Goal: Task Accomplishment & Management: Complete application form

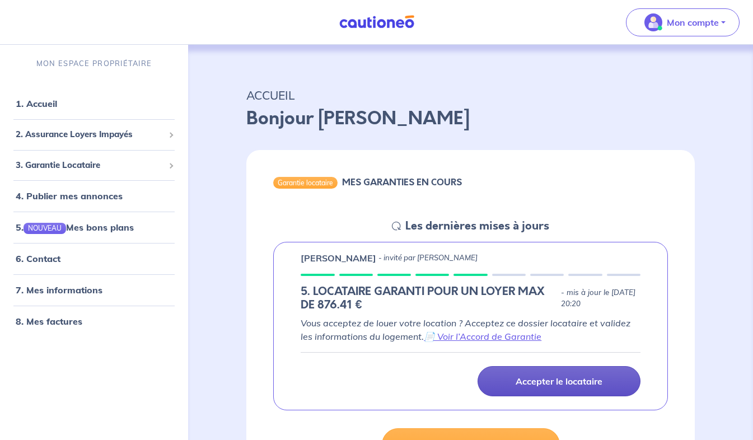
click at [506, 380] on link "Accepter le locataire" at bounding box center [559, 381] width 163 height 30
click at [556, 377] on p "Accepter le locataire" at bounding box center [559, 381] width 87 height 11
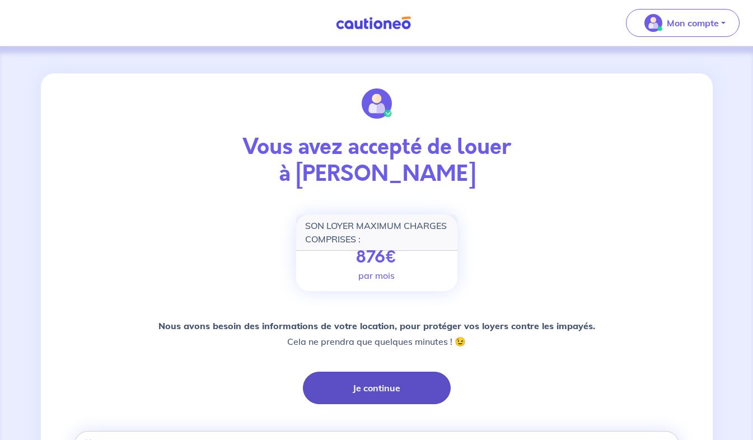
click at [389, 385] on button "Je continue" at bounding box center [377, 388] width 148 height 32
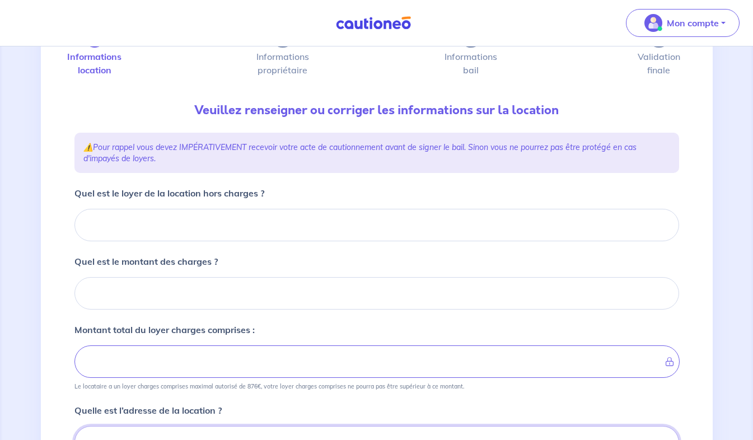
scroll to position [59, 0]
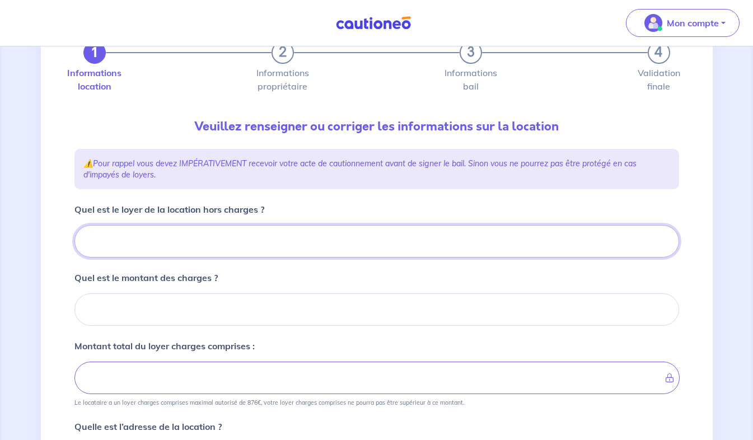
click at [383, 246] on input "Quel est le loyer de la location hors charges ?" at bounding box center [376, 241] width 605 height 32
type input "7"
type input "79"
type input "793"
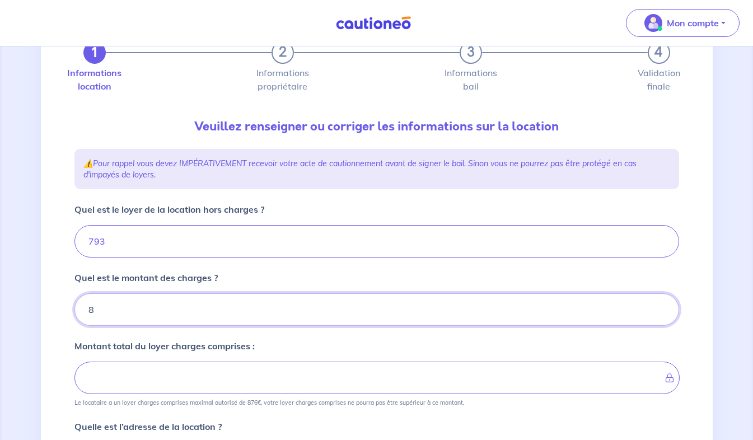
type input "80"
type input "873"
type input "80"
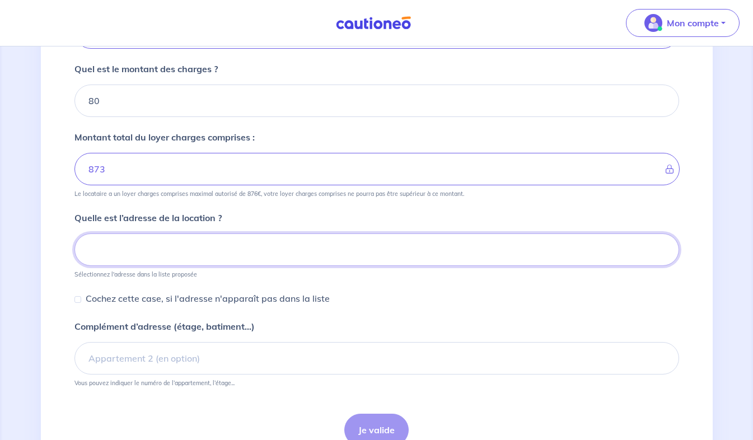
scroll to position [297, 0]
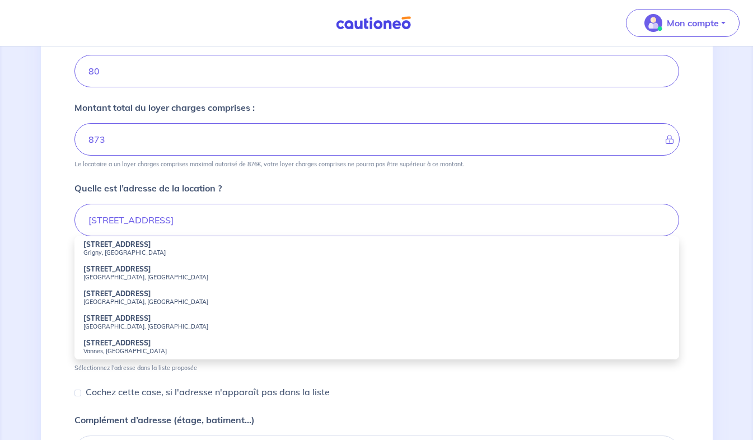
click at [120, 329] on small "Nantes, France" at bounding box center [376, 327] width 587 height 8
type input "5 Rue des Halles, Nantes, France"
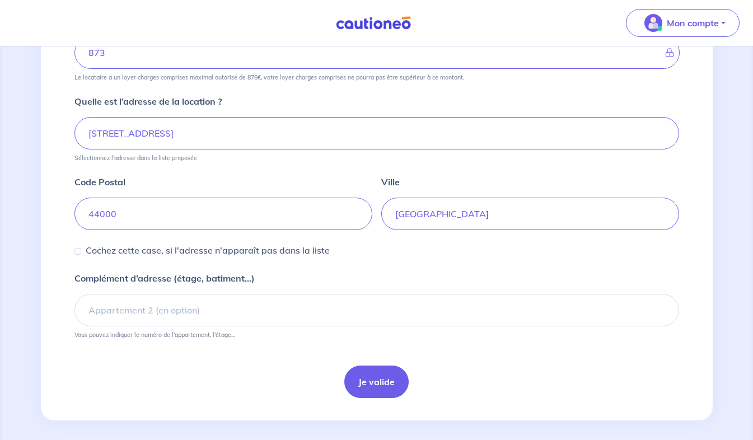
scroll to position [391, 0]
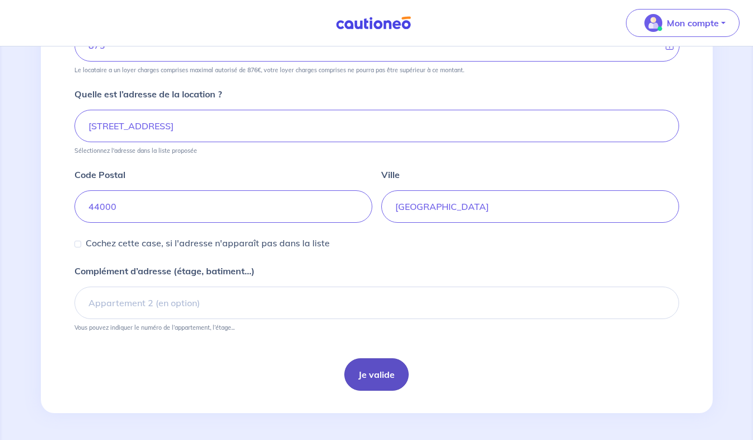
click at [375, 370] on button "Je valide" at bounding box center [376, 374] width 64 height 32
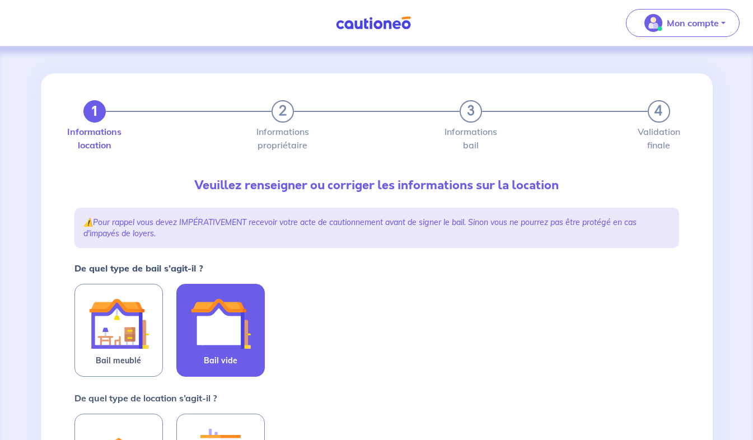
click at [237, 325] on img at bounding box center [220, 323] width 60 height 60
click at [0, 0] on input "Bail vide" at bounding box center [0, 0] width 0 height 0
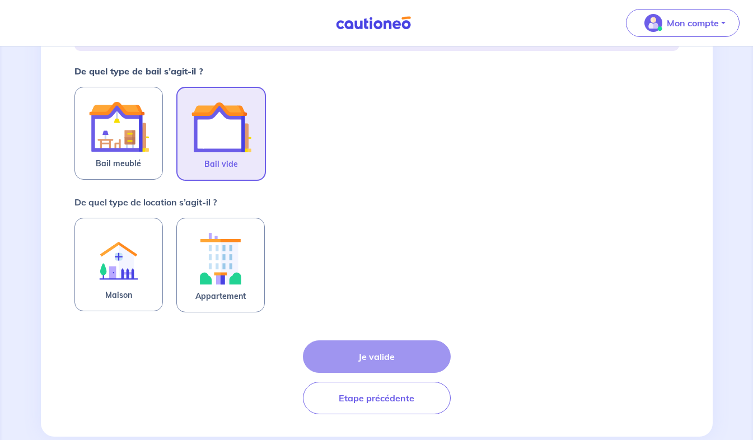
scroll to position [206, 0]
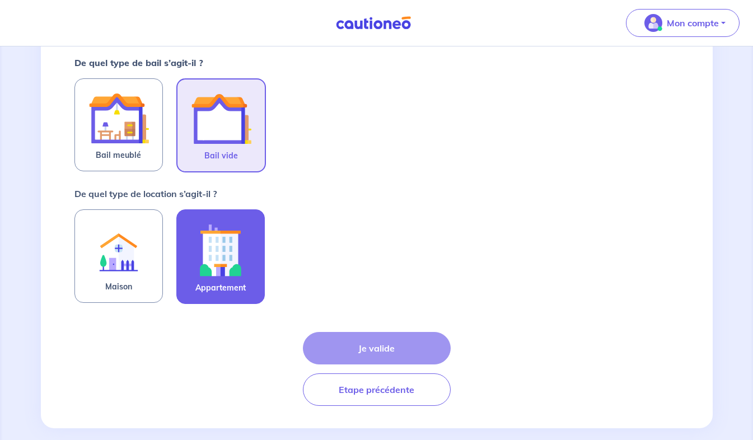
click at [237, 266] on img at bounding box center [220, 250] width 60 height 62
click at [0, 0] on input "Appartement" at bounding box center [0, 0] width 0 height 0
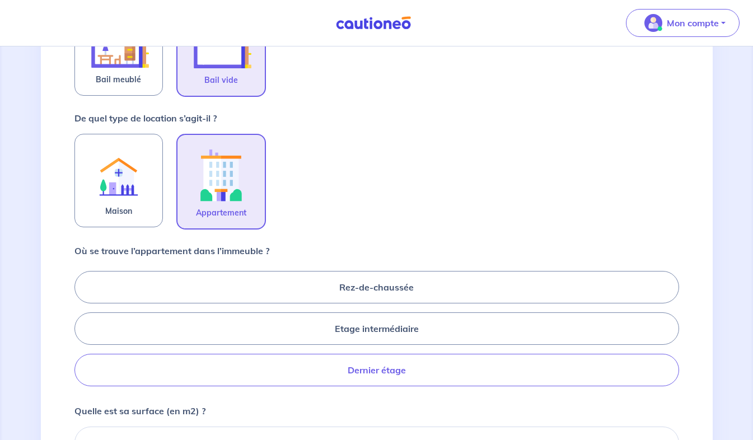
click at [532, 370] on label "Dernier étage" at bounding box center [376, 370] width 605 height 32
click at [82, 332] on input "Dernier étage" at bounding box center [77, 328] width 7 height 7
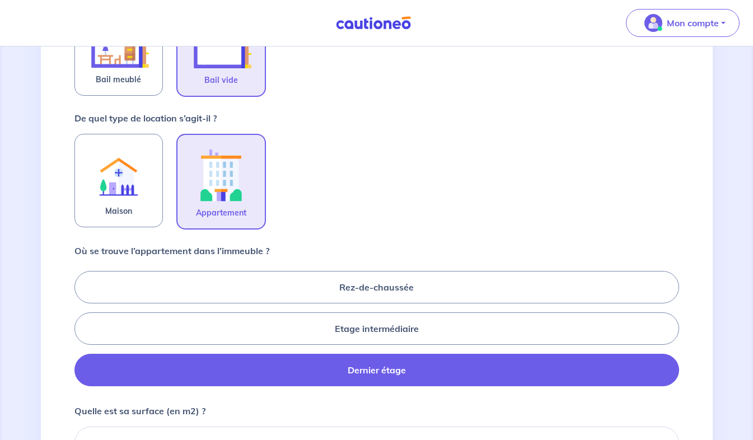
radio input "true"
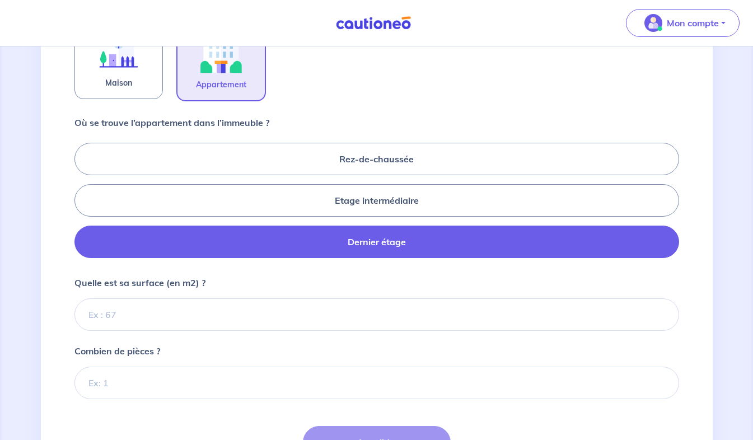
scroll to position [416, 0]
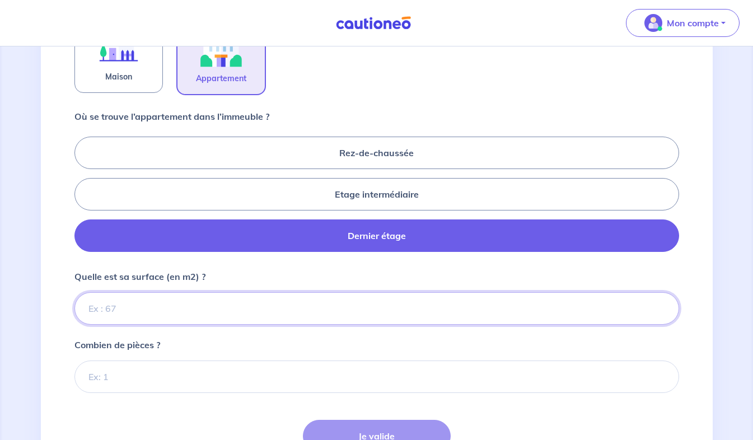
click at [563, 310] on input "Quelle est sa surface (en m2) ?" at bounding box center [376, 308] width 605 height 32
type input "46"
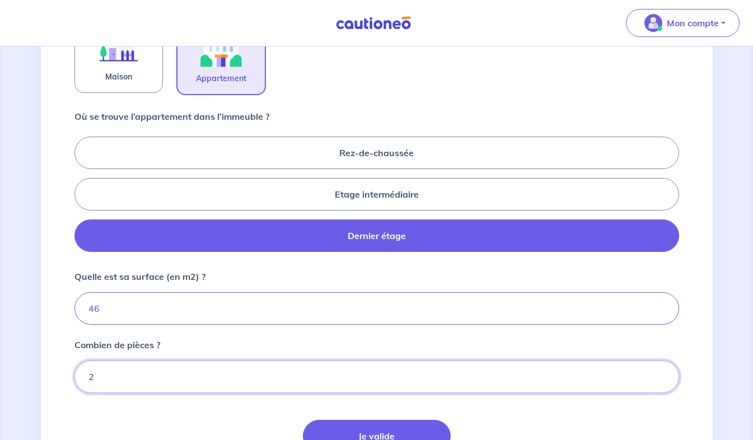
type input "2"
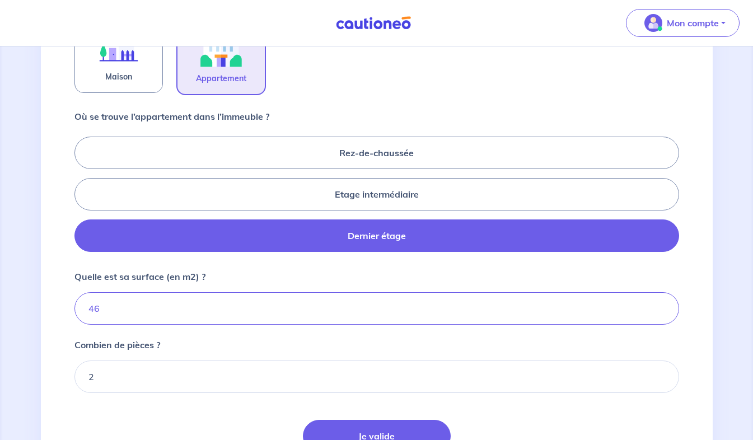
scroll to position [427, 0]
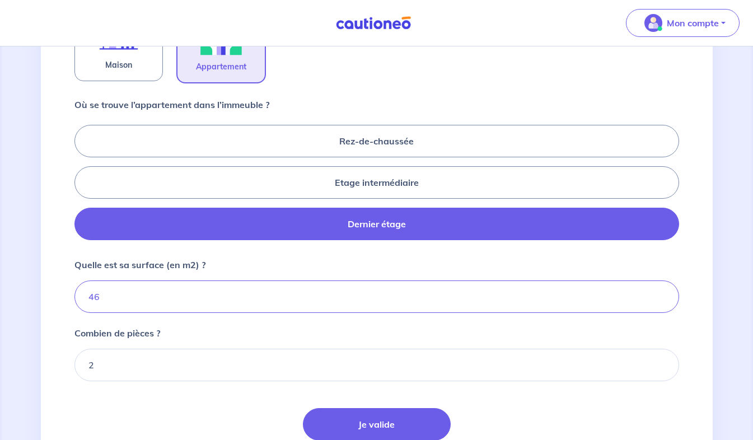
click at [303, 408] on button "Je valide" at bounding box center [377, 424] width 148 height 32
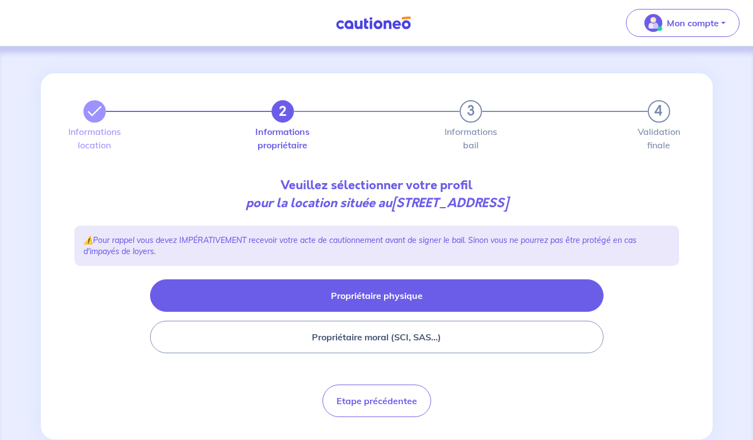
click at [540, 294] on button "Propriétaire physique" at bounding box center [377, 295] width 454 height 32
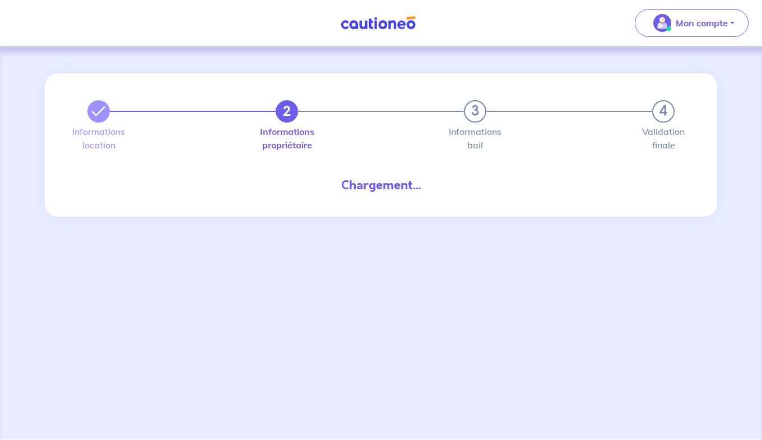
select select "FR"
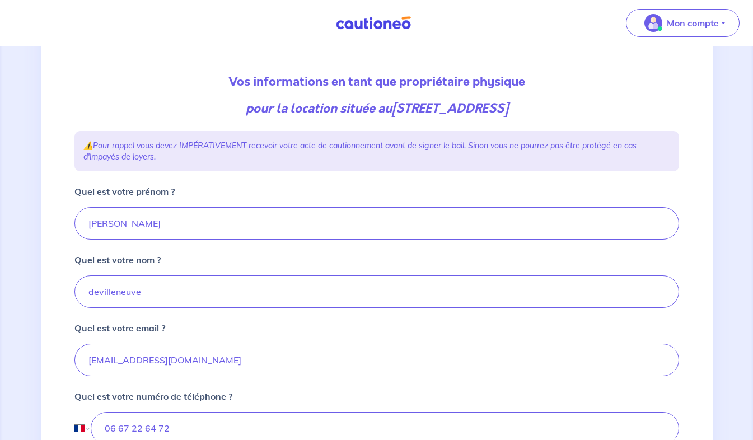
scroll to position [101, 0]
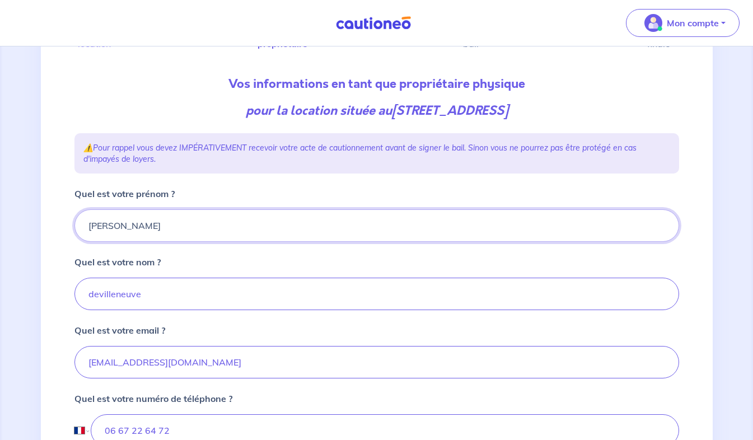
click at [104, 226] on input "dominique" at bounding box center [376, 225] width 605 height 32
type input "[PERSON_NAME]"
click at [97, 300] on input "devilleneuve" at bounding box center [376, 294] width 605 height 32
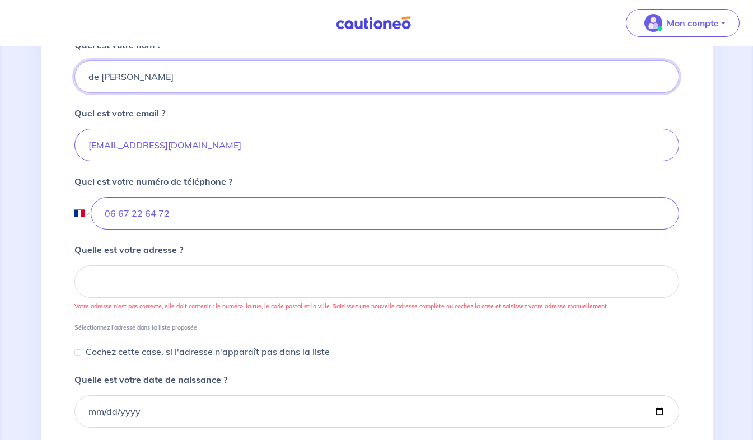
scroll to position [320, 0]
type input "de Villeneuve"
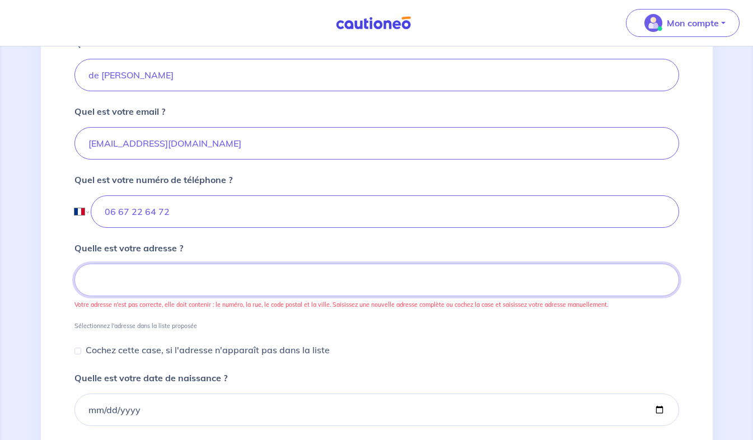
click at [562, 264] on input at bounding box center [376, 280] width 605 height 32
type input "53 Rue de la Gourmette, Nantes, France"
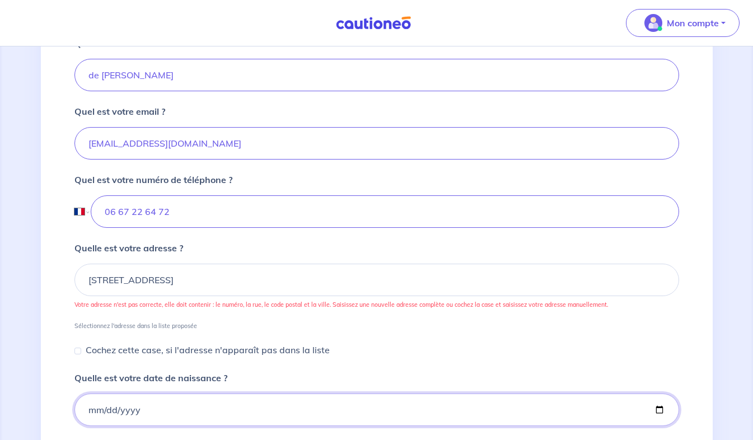
type input "1954-12-12"
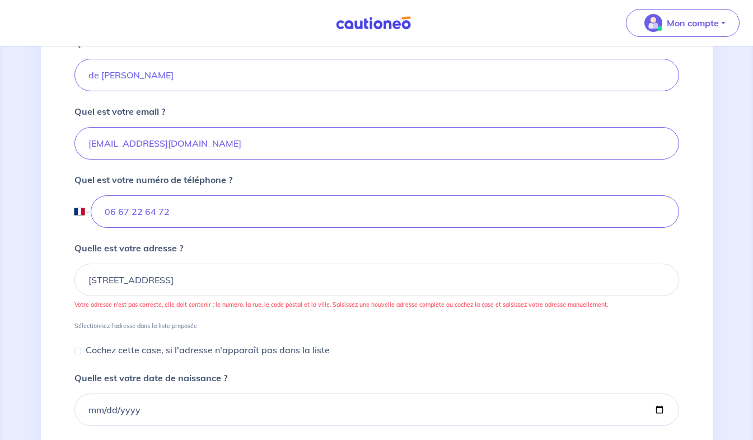
type input "NANTES"
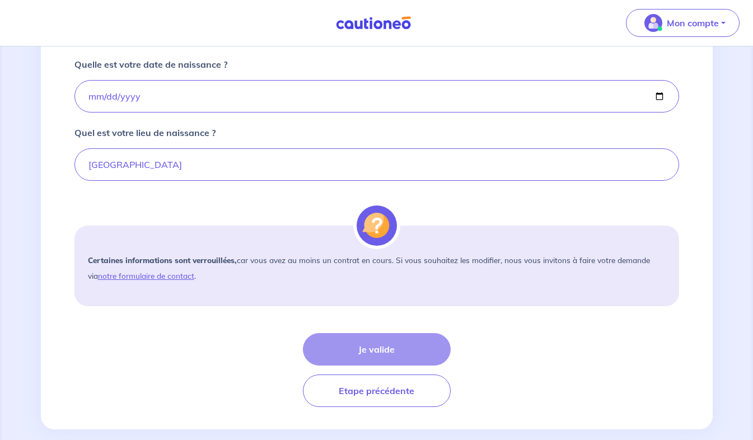
click at [409, 349] on div "Je valide Etape précédente" at bounding box center [376, 370] width 605 height 74
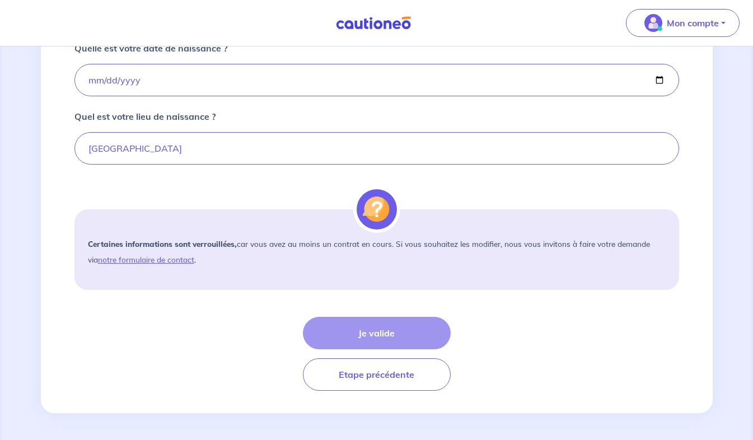
click at [400, 336] on div "Je valide Etape précédente" at bounding box center [376, 354] width 605 height 74
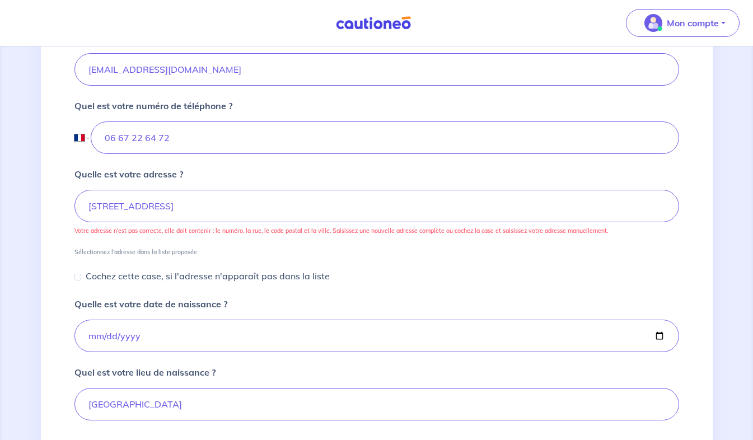
scroll to position [396, 0]
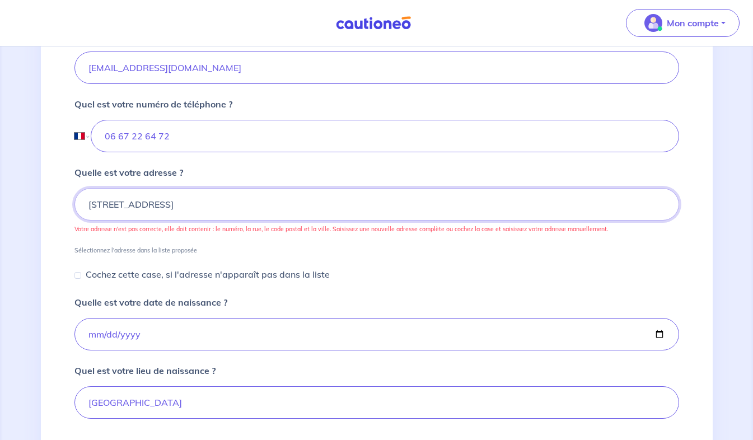
click at [600, 217] on input "53 Rue de la Gourmette, Nantes, France" at bounding box center [376, 204] width 605 height 32
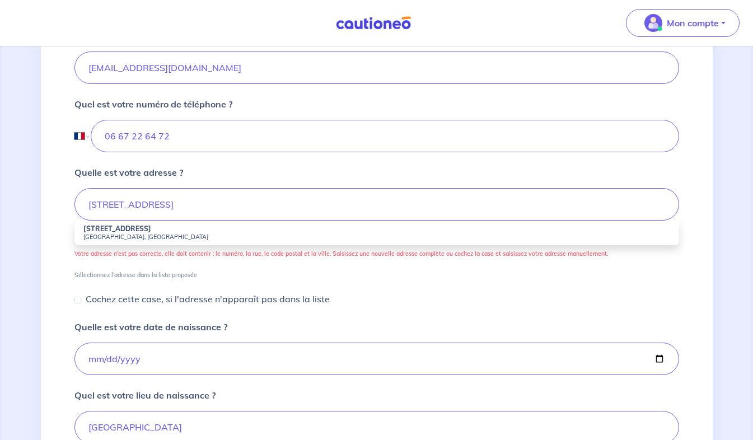
click at [139, 232] on strong "53 Rue de la Gourmette" at bounding box center [117, 229] width 68 height 8
type input "53 Rue de la Gourmette, 44300 Nantes, France"
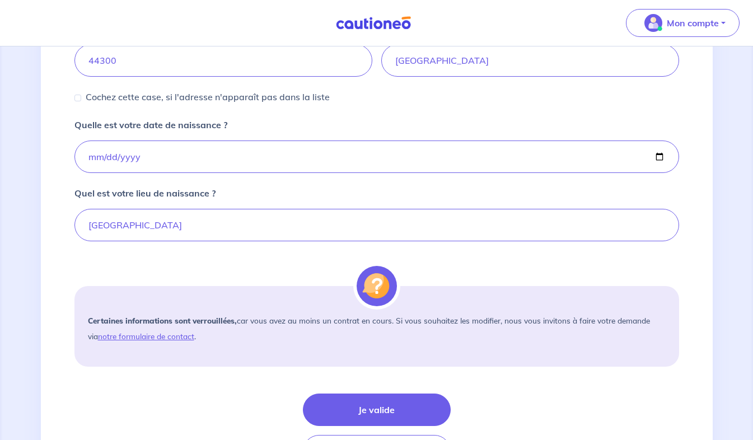
scroll to position [640, 0]
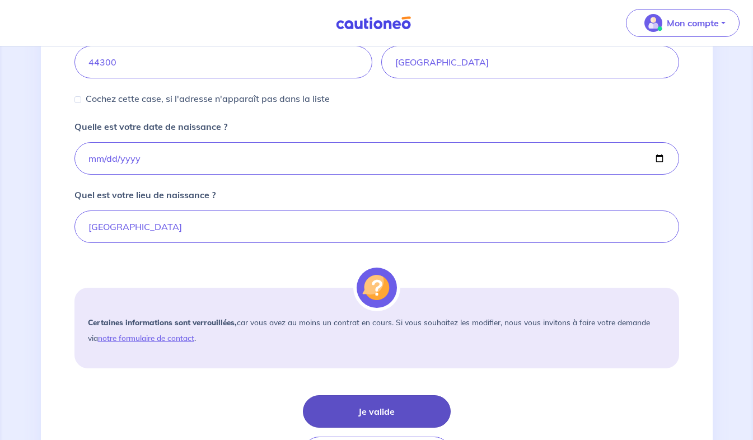
click at [398, 408] on button "Je valide" at bounding box center [377, 411] width 148 height 32
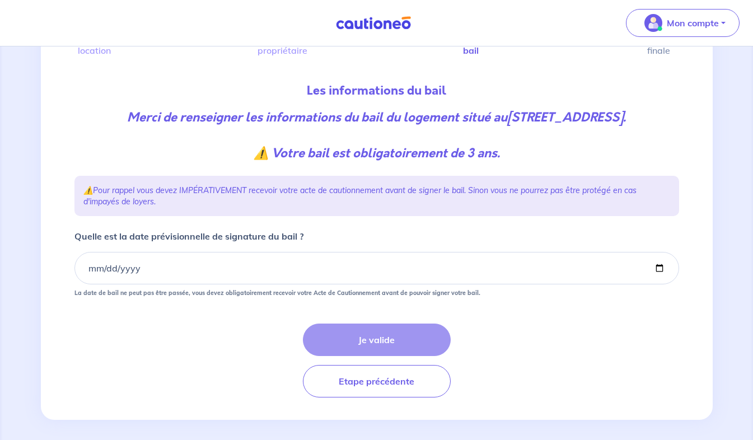
scroll to position [92, 0]
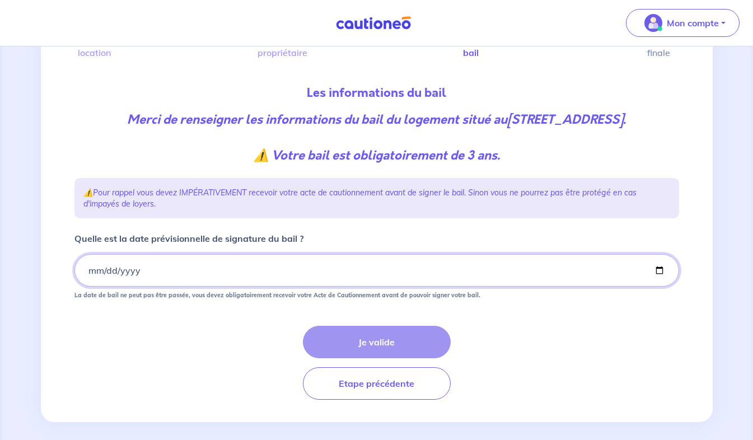
click at [621, 274] on input "Quelle est la date prévisionnelle de signature du bail ?" at bounding box center [376, 270] width 605 height 32
click at [112, 266] on input "Quelle est la date prévisionnelle de signature du bail ?" at bounding box center [376, 270] width 605 height 32
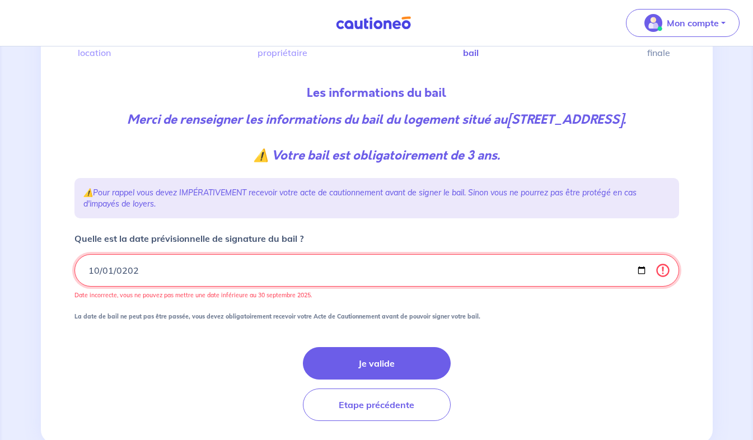
type input "2025-10-01"
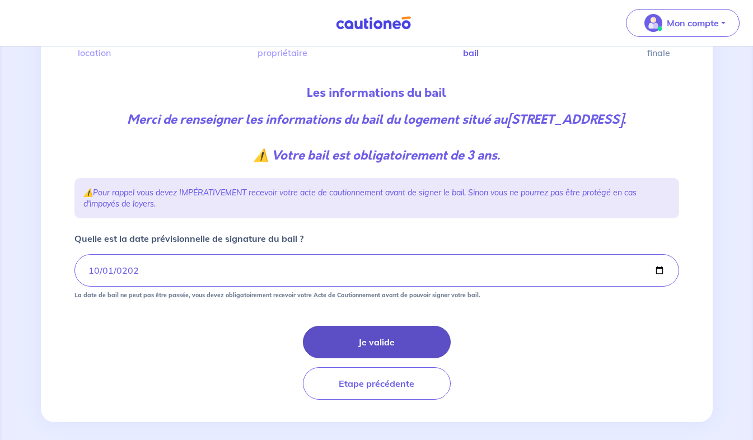
click at [344, 344] on button "Je valide" at bounding box center [377, 342] width 148 height 32
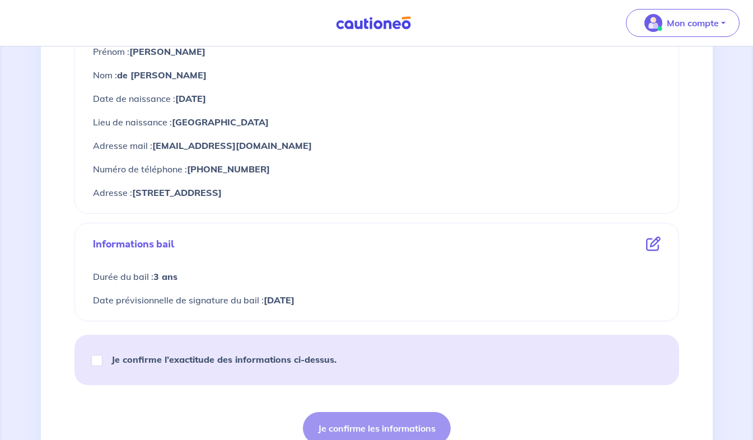
scroll to position [474, 0]
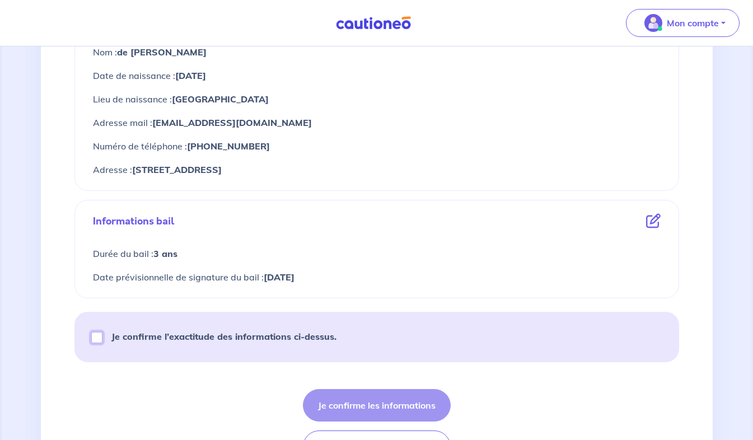
click at [95, 339] on input "Je confirme l’exactitude des informations ci-dessus." at bounding box center [96, 337] width 11 height 11
checkbox input "true"
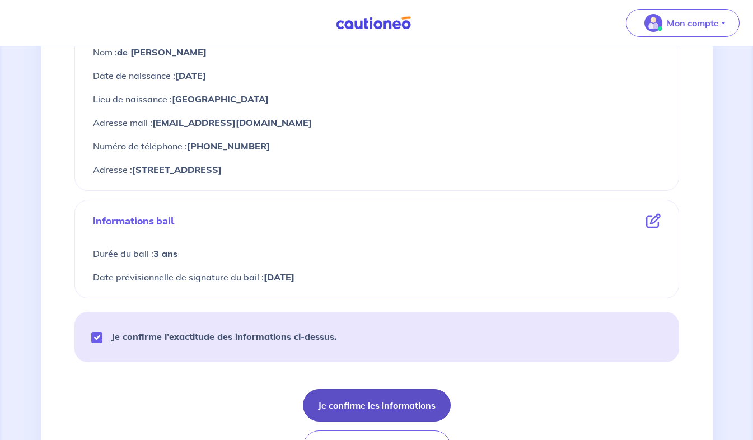
click at [426, 404] on button "Je confirme les informations" at bounding box center [377, 405] width 148 height 32
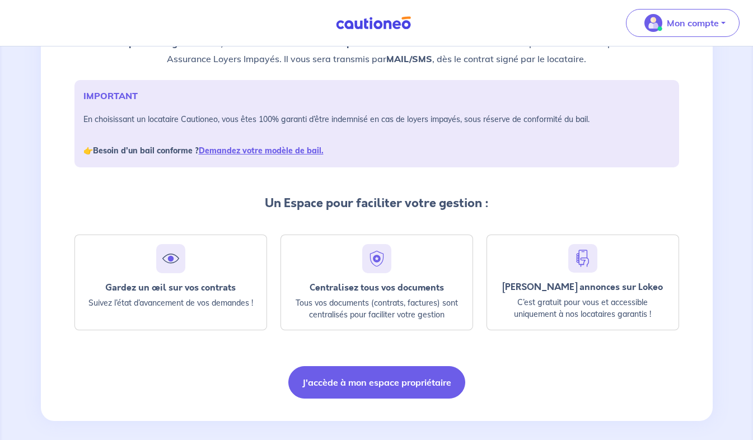
scroll to position [134, 0]
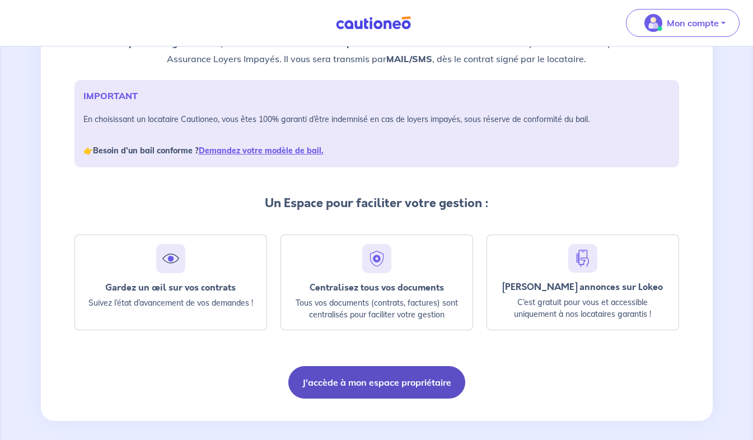
click at [417, 379] on button "J'accède à mon espace propriétaire" at bounding box center [376, 382] width 177 height 32
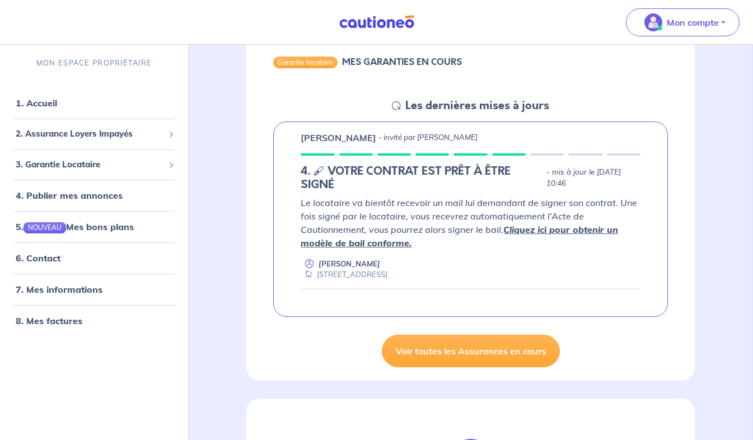
scroll to position [121, 0]
click at [588, 231] on link "Cliquez ici pour obtenir un modèle de bail conforme." at bounding box center [460, 235] width 318 height 25
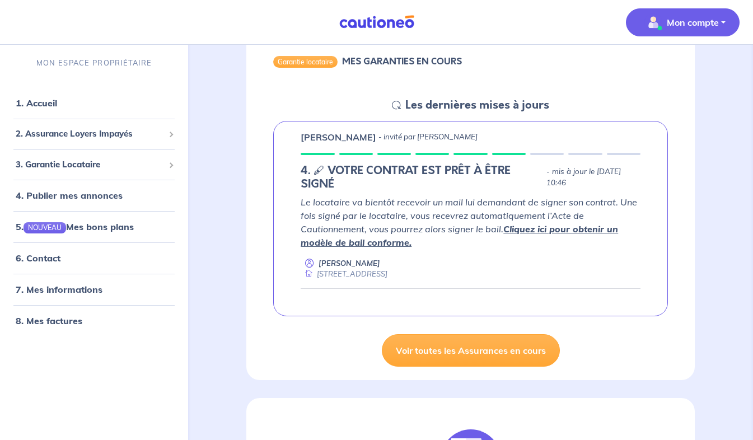
click at [693, 27] on p "Mon compte" at bounding box center [693, 22] width 52 height 13
click at [665, 76] on link "Mes informations" at bounding box center [672, 69] width 90 height 18
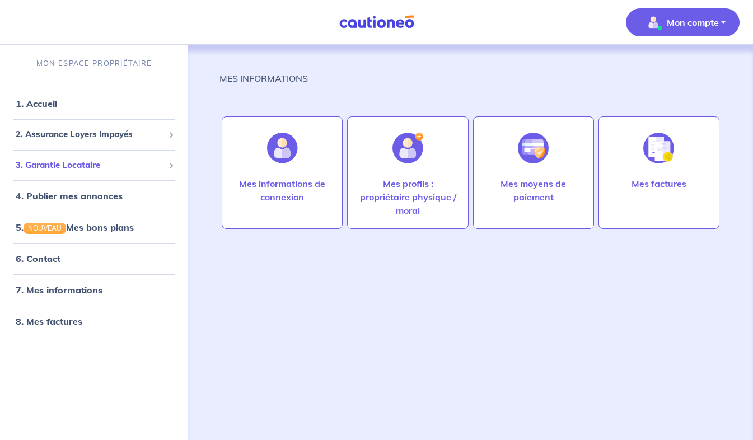
click at [42, 169] on span "3. Garantie Locataire" at bounding box center [90, 165] width 148 height 13
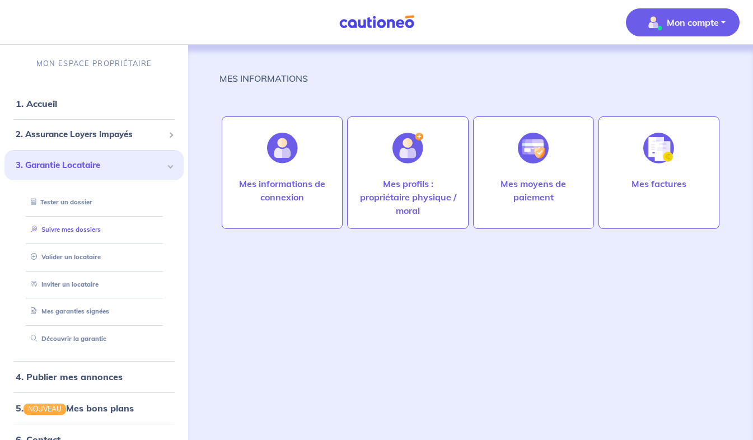
click at [45, 234] on link "Suivre mes dossiers" at bounding box center [63, 230] width 74 height 8
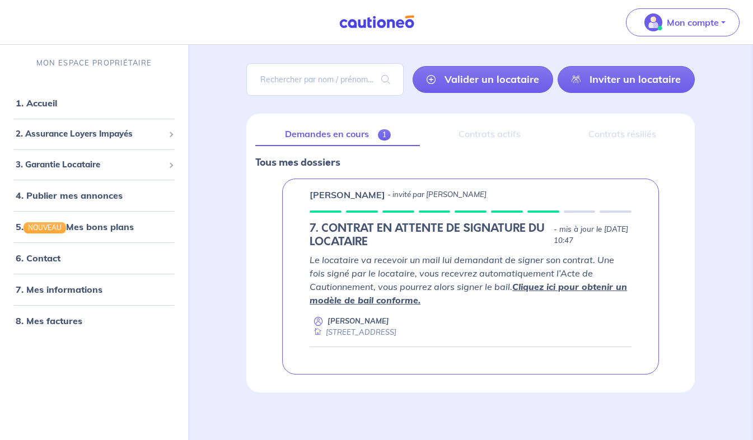
scroll to position [74, 0]
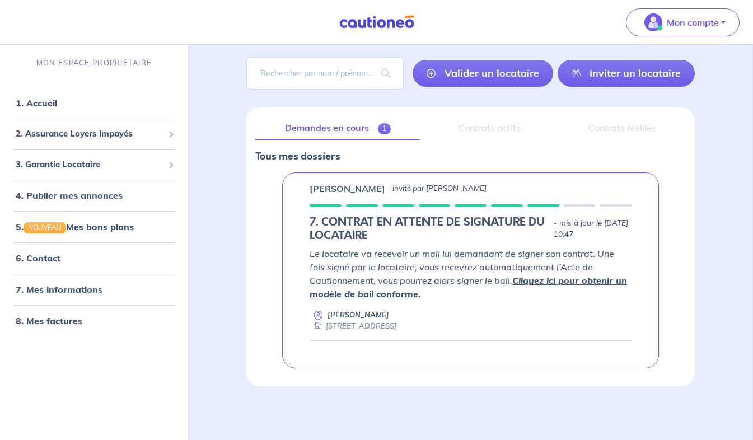
drag, startPoint x: 45, startPoint y: 236, endPoint x: 344, endPoint y: 344, distance: 317.6
click at [344, 344] on div at bounding box center [471, 347] width 322 height 14
